Goal: Ask a question

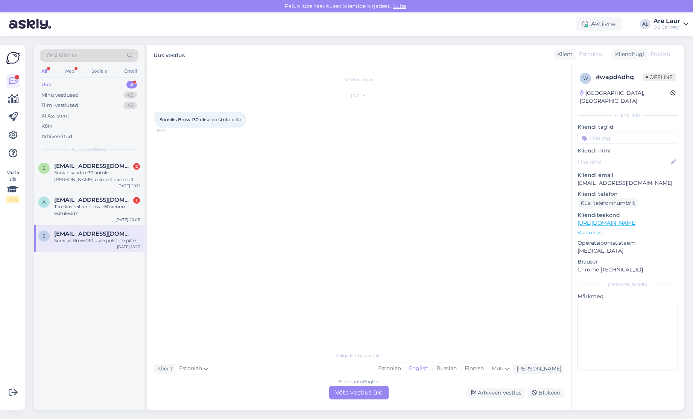
click at [368, 387] on div "Estonian to English Võta vestlus üle" at bounding box center [358, 393] width 59 height 14
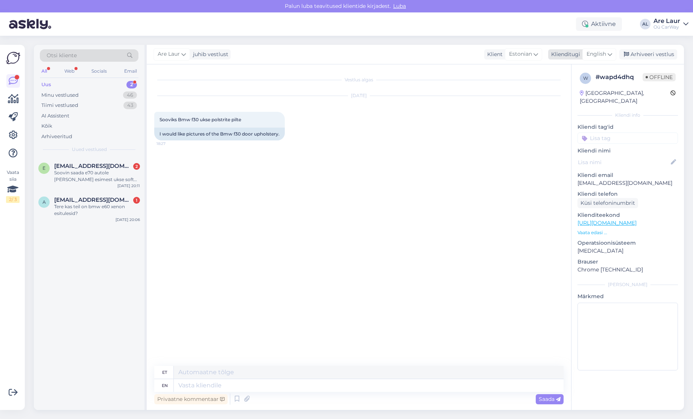
click at [601, 56] on span "English" at bounding box center [596, 54] width 20 height 8
type input "esto"
click at [582, 88] on link "Estonian" at bounding box center [582, 88] width 83 height 12
click at [168, 388] on textarea at bounding box center [358, 384] width 409 height 16
type textarea "Tere, Om olemas F30 uksepolstrite komplekt HK variant, must nahk ja heleda niid…"
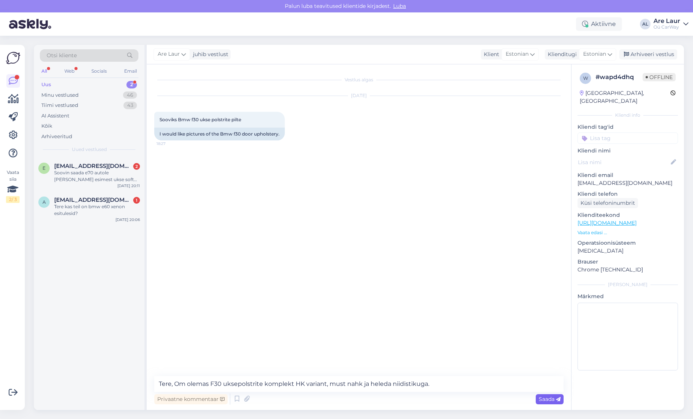
click at [541, 398] on span "Saada" at bounding box center [550, 398] width 22 height 7
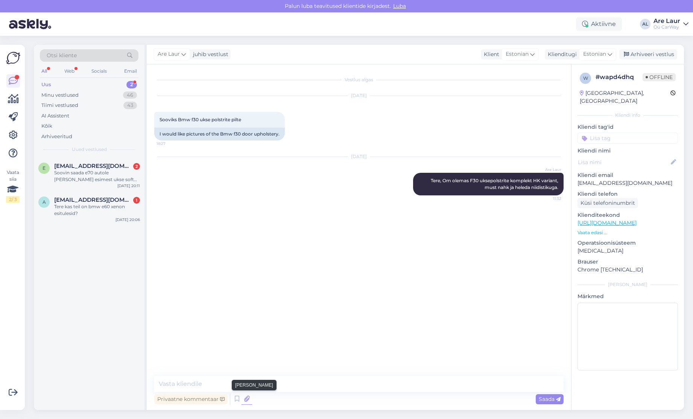
click at [245, 400] on icon at bounding box center [246, 398] width 11 height 11
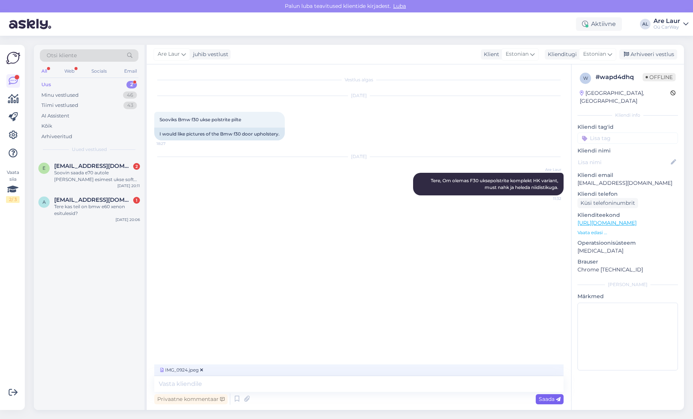
click at [548, 400] on span "Saada" at bounding box center [550, 398] width 22 height 7
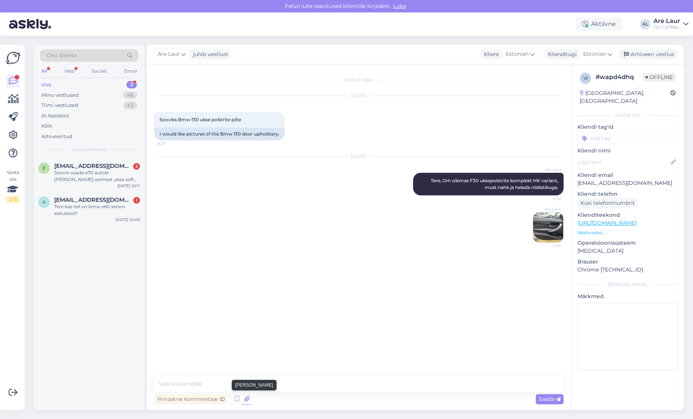
click at [245, 398] on icon at bounding box center [246, 398] width 11 height 11
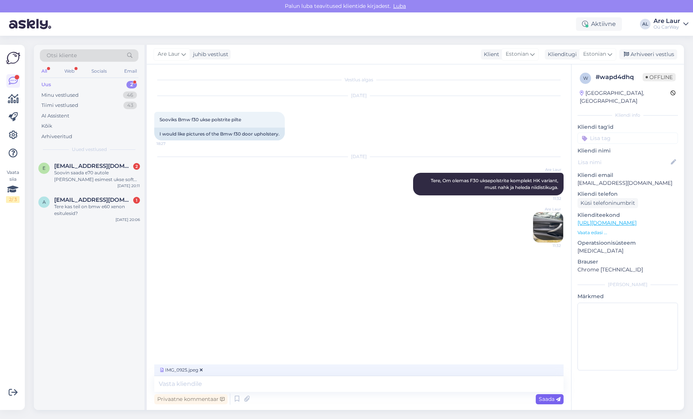
click at [548, 398] on span "Saada" at bounding box center [550, 398] width 22 height 7
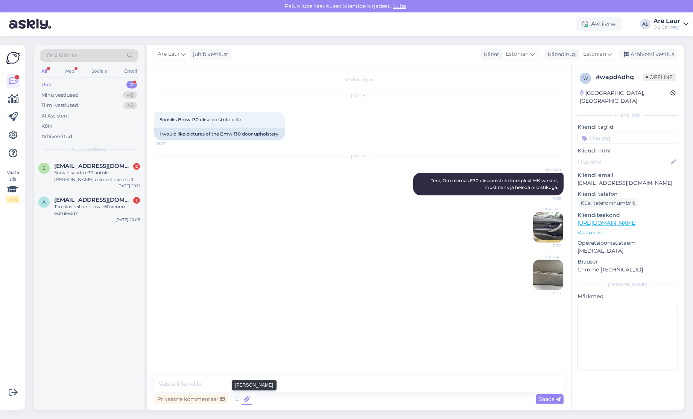
click at [247, 399] on icon at bounding box center [246, 398] width 11 height 11
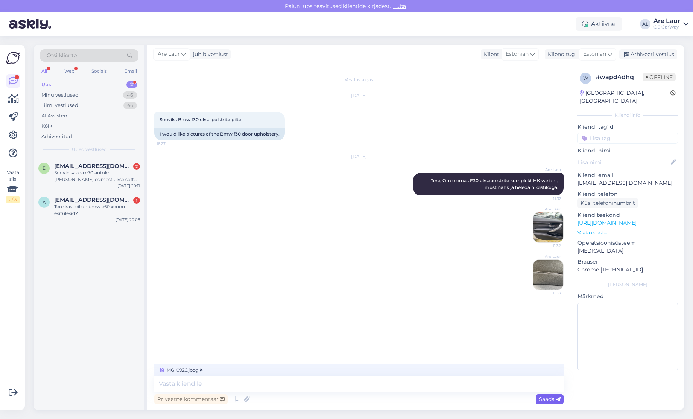
click at [536, 399] on div "Saada" at bounding box center [550, 399] width 28 height 10
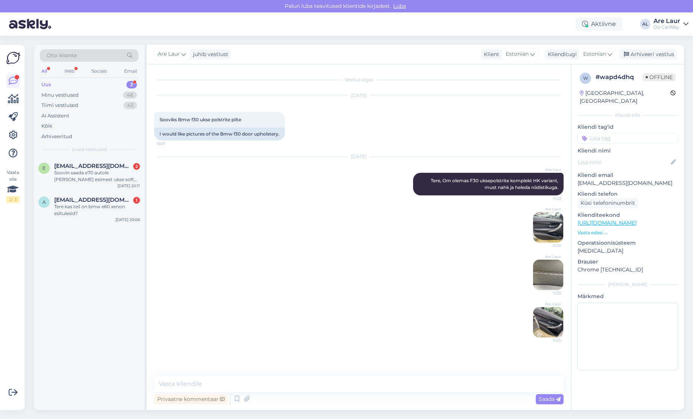
click at [551, 226] on img at bounding box center [548, 227] width 30 height 30
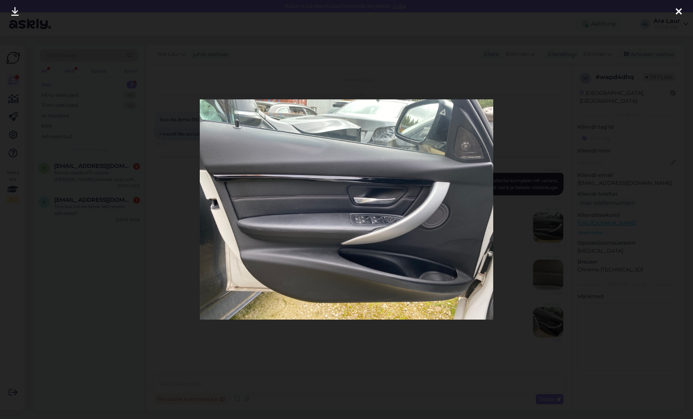
click at [675, 10] on div at bounding box center [678, 12] width 15 height 24
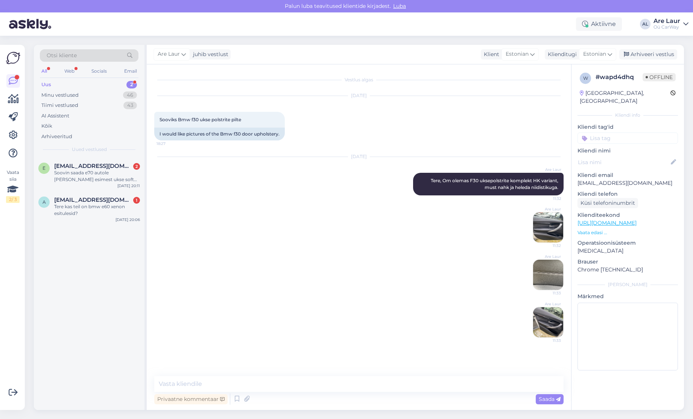
click at [546, 278] on img at bounding box center [548, 275] width 30 height 30
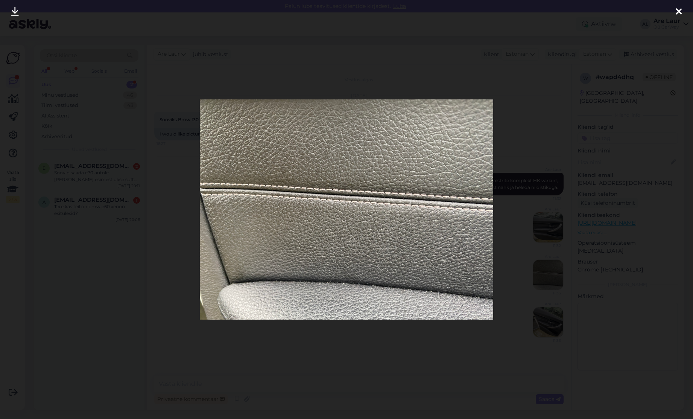
click at [681, 8] on icon at bounding box center [678, 12] width 6 height 10
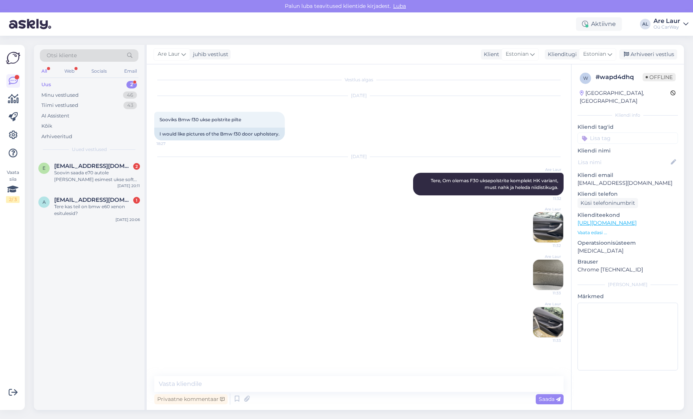
click at [558, 321] on img at bounding box center [548, 322] width 30 height 30
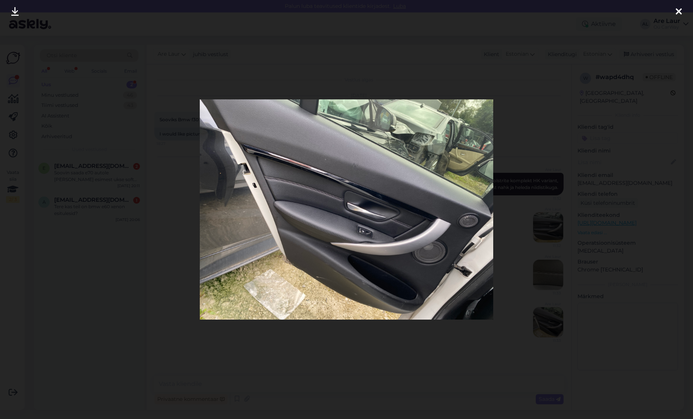
click at [677, 9] on icon at bounding box center [678, 12] width 6 height 10
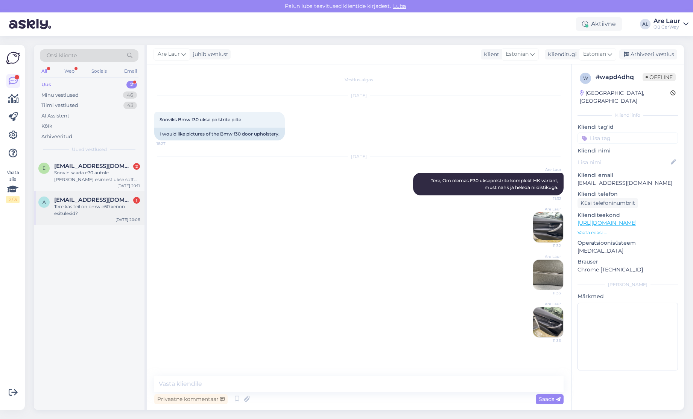
click at [93, 211] on div "Tere kas teil on bmw e60 xenon esitulesid?" at bounding box center [97, 210] width 86 height 14
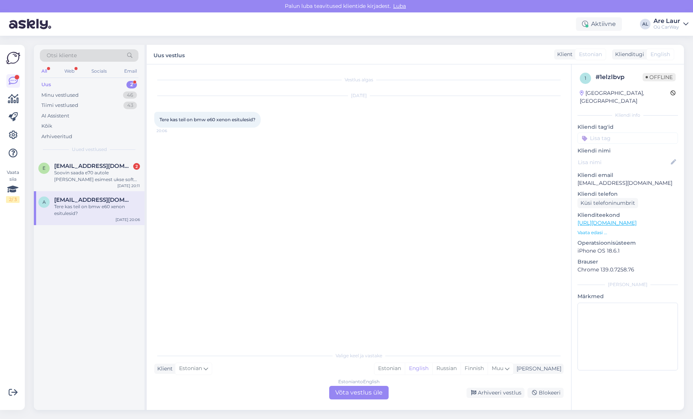
click at [363, 393] on div "Estonian to English Võta vestlus üle" at bounding box center [358, 393] width 59 height 14
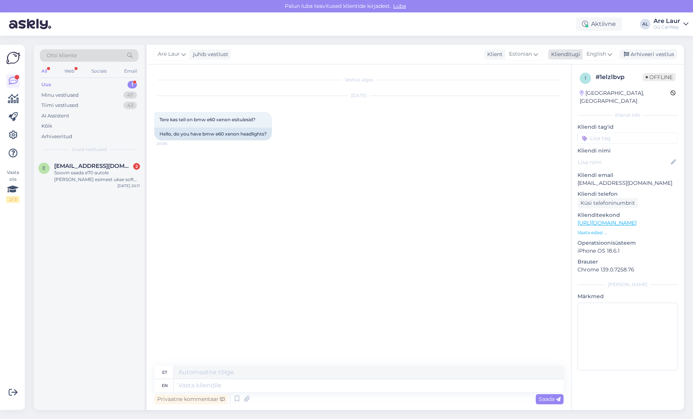
click at [598, 54] on span "English" at bounding box center [596, 54] width 20 height 8
click at [572, 88] on link "Estonian" at bounding box center [582, 88] width 83 height 12
click at [292, 377] on textarea at bounding box center [358, 384] width 409 height 16
paste textarea "[URL][DOMAIN_NAME]"
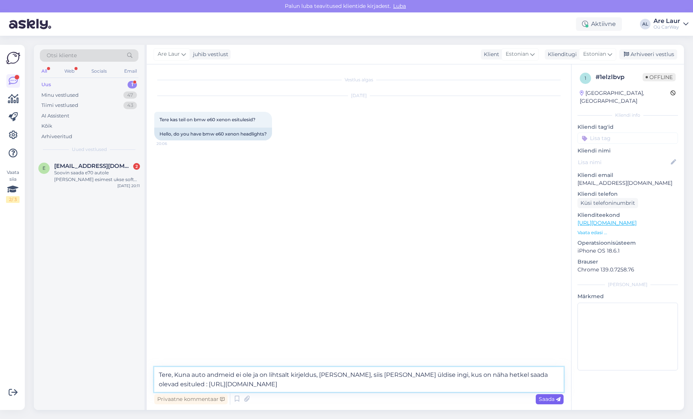
type textarea "Tere, Kuna auto andmeid ei ole ja on lihtsalt kirjeldus, [PERSON_NAME], siis [P…"
click at [540, 396] on span "Saada" at bounding box center [550, 398] width 22 height 7
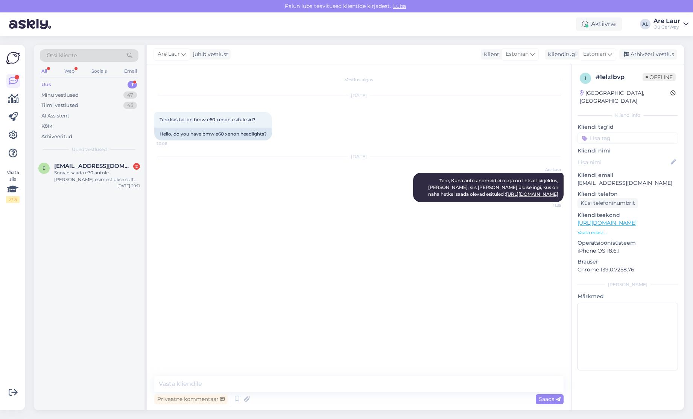
click at [636, 219] on link "[URL][DOMAIN_NAME]" at bounding box center [606, 222] width 59 height 7
click at [78, 175] on div "Soovin saada e70 autole [PERSON_NAME] esimest ukse soft close mootorit." at bounding box center [97, 176] width 86 height 14
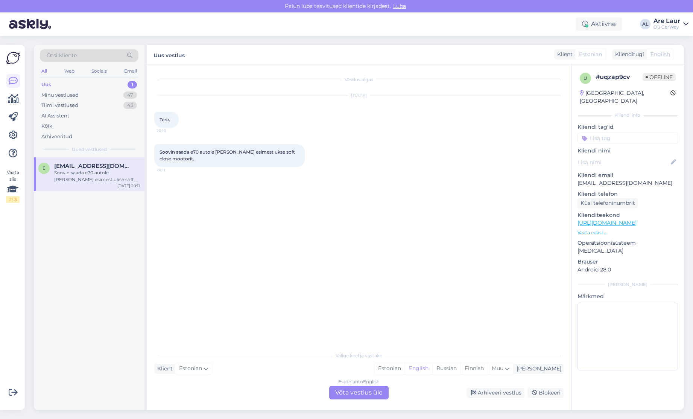
click at [352, 395] on div "Estonian to English Võta vestlus üle" at bounding box center [358, 393] width 59 height 14
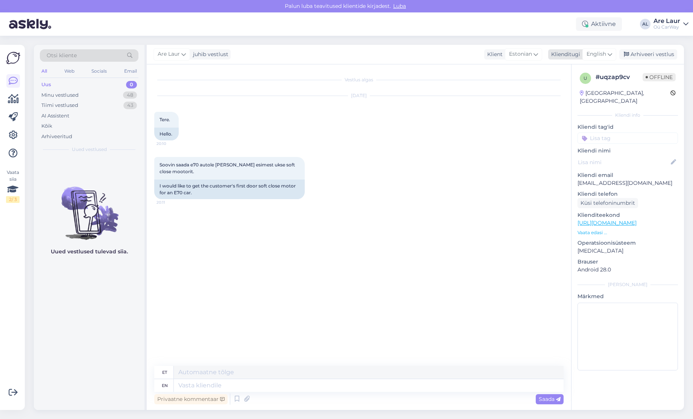
click at [601, 50] on span "English" at bounding box center [596, 54] width 20 height 8
click at [581, 89] on link "Estonian" at bounding box center [582, 88] width 83 height 12
click at [187, 379] on textarea at bounding box center [358, 384] width 409 height 16
type textarea "Tere, esimene vasak LHD soft-close ukselukusti on olemas - 145€"
click at [547, 397] on span "Saada" at bounding box center [550, 398] width 22 height 7
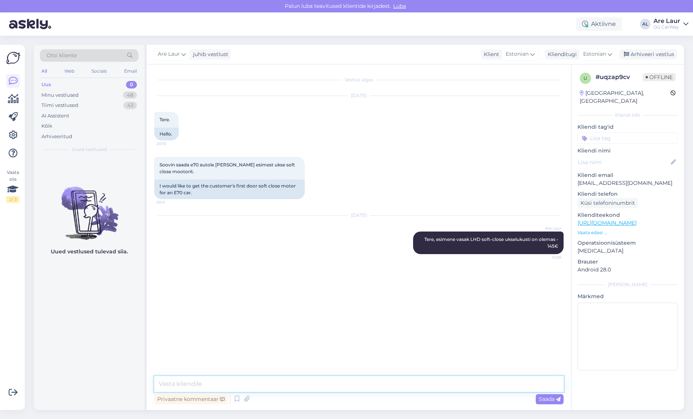
click at [234, 384] on textarea at bounding box center [358, 384] width 409 height 16
paste textarea "[URL][DOMAIN_NAME]"
type textarea "[URL][DOMAIN_NAME]"
click at [547, 396] on span "Saada" at bounding box center [550, 398] width 22 height 7
